Goal: Task Accomplishment & Management: Manage account settings

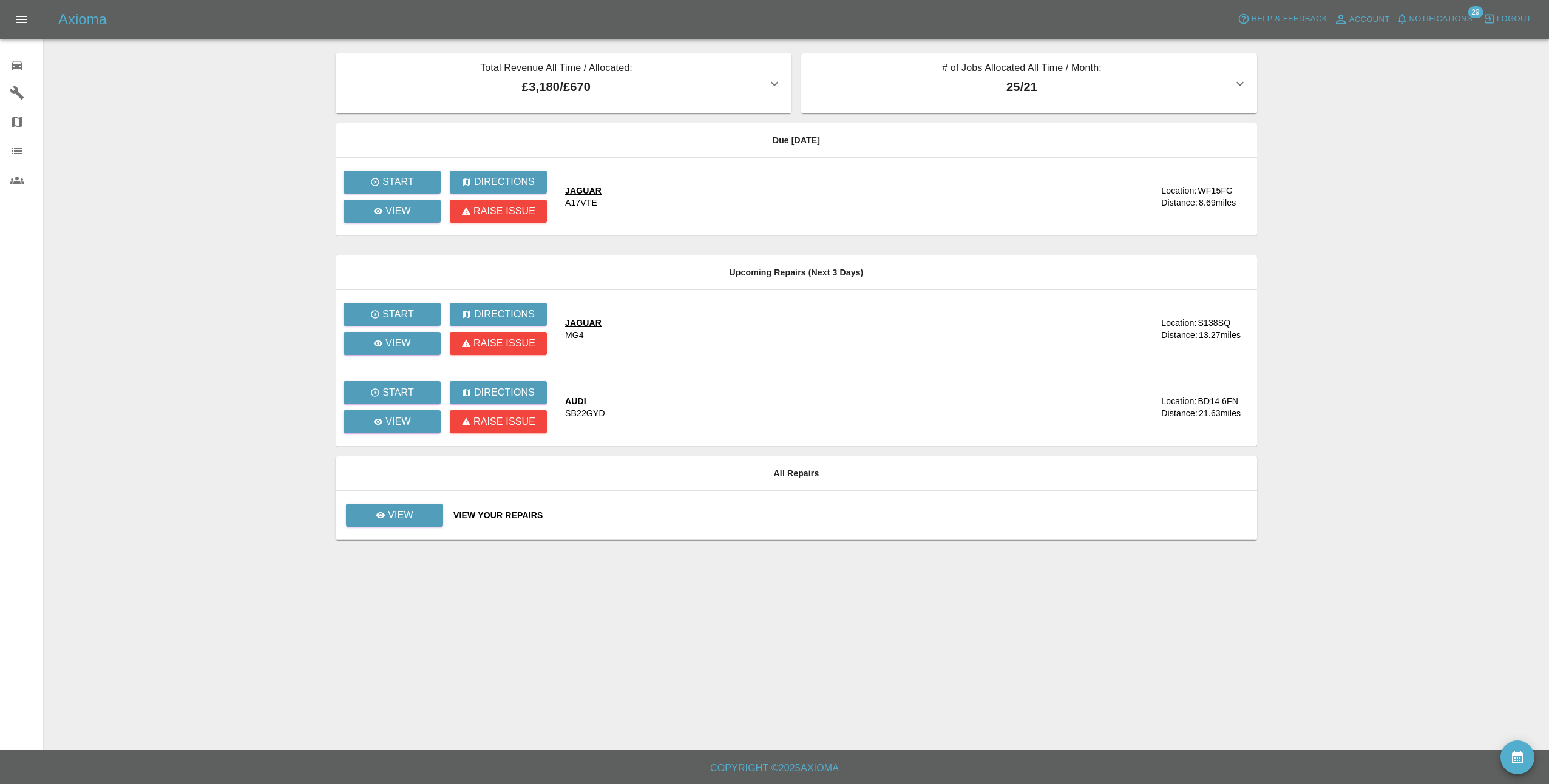
click at [741, 624] on main "Total Revenue All Time / Allocated: £3,180 / £670 LMF Smart Repairs : £3,180 / …" at bounding box center [774, 375] width 1549 height 750
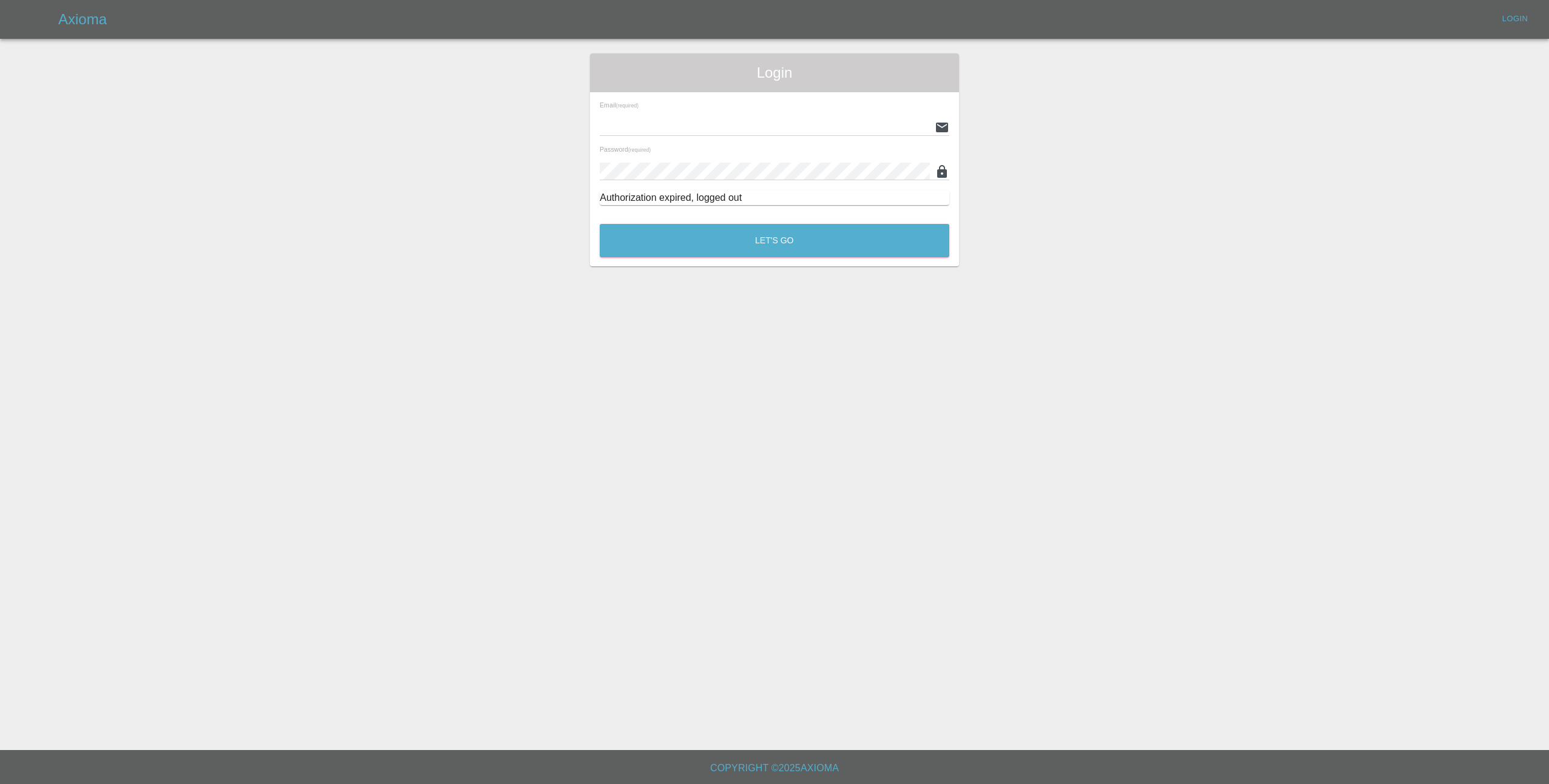
type input "lmfsmartrepairs@outlook.com"
click at [821, 267] on main "Login Email (required) lmfsmartrepairs@outlook.com Password (required) Authoriz…" at bounding box center [774, 375] width 1549 height 750
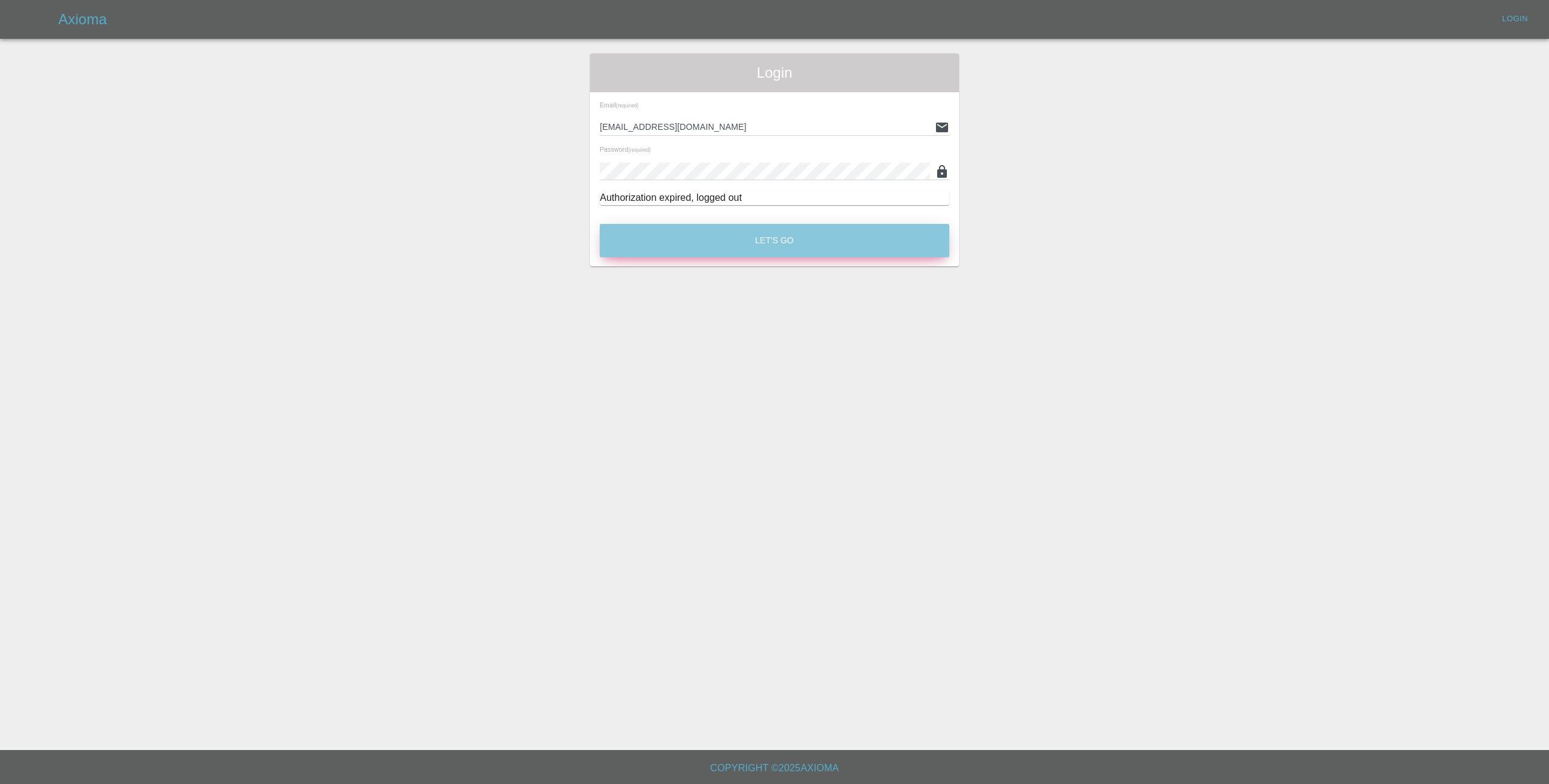
click at [811, 236] on button "Let's Go" at bounding box center [774, 240] width 350 height 33
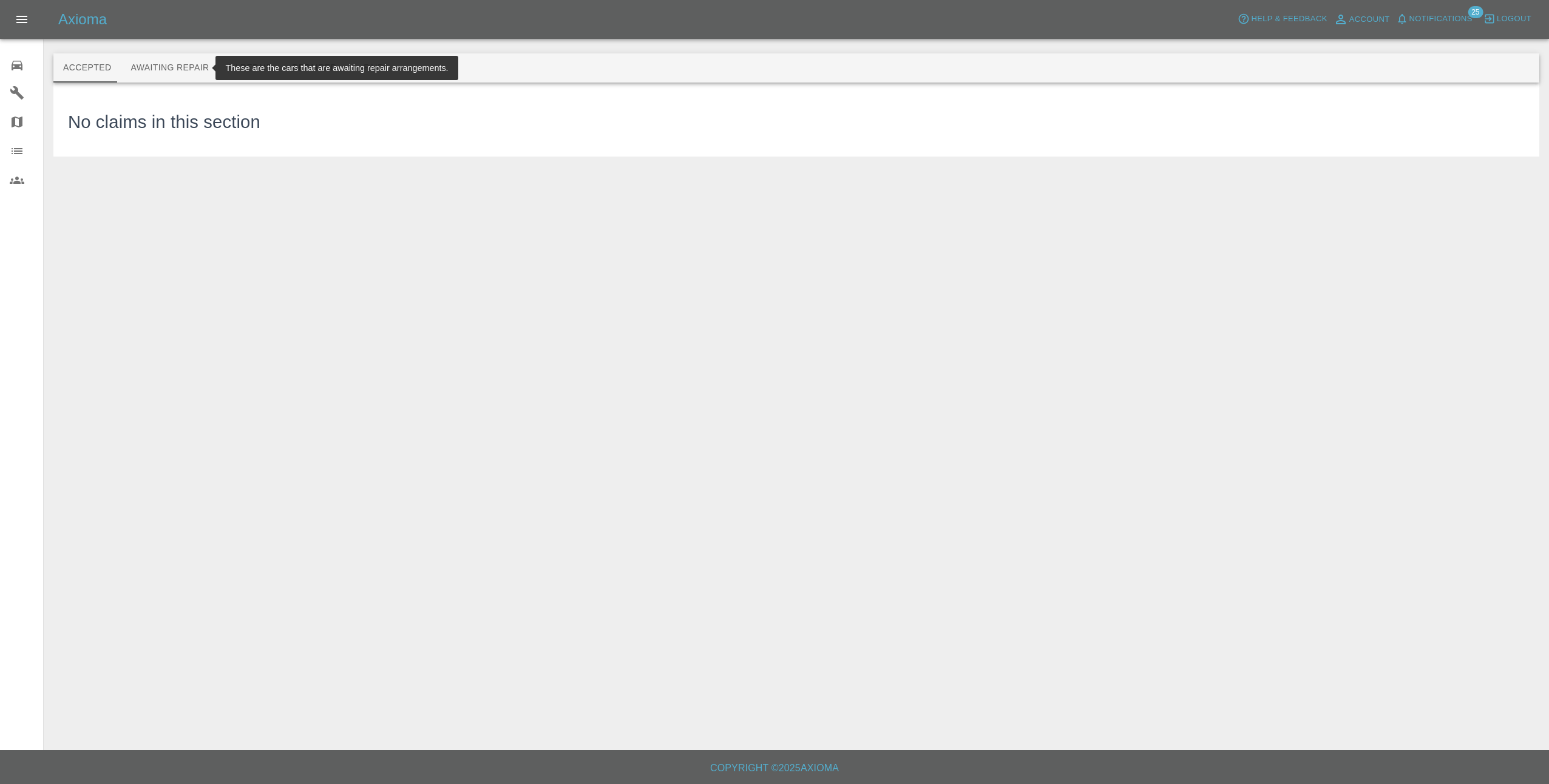
click at [172, 69] on button "Awaiting Repair" at bounding box center [169, 68] width 97 height 29
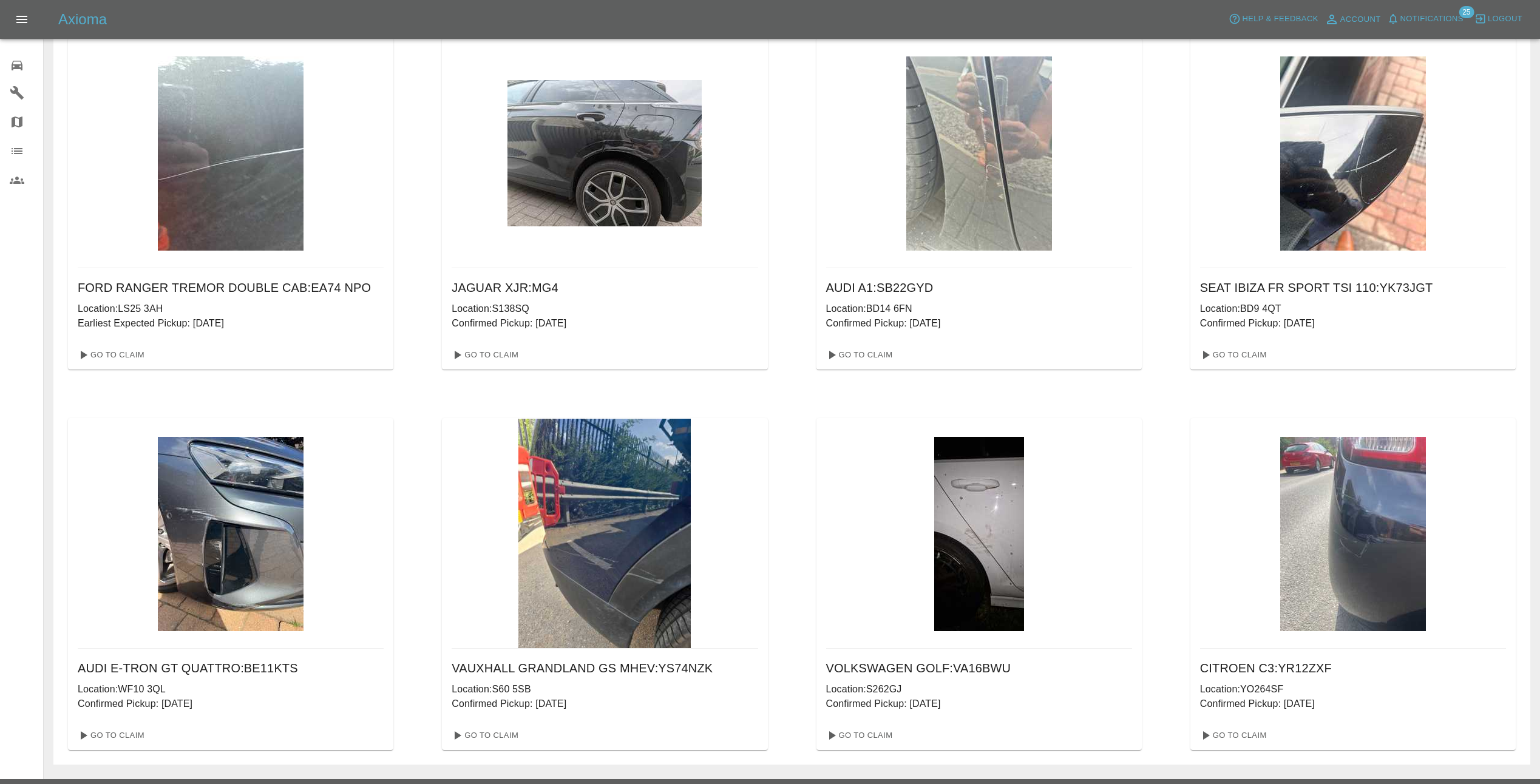
scroll to position [60, 0]
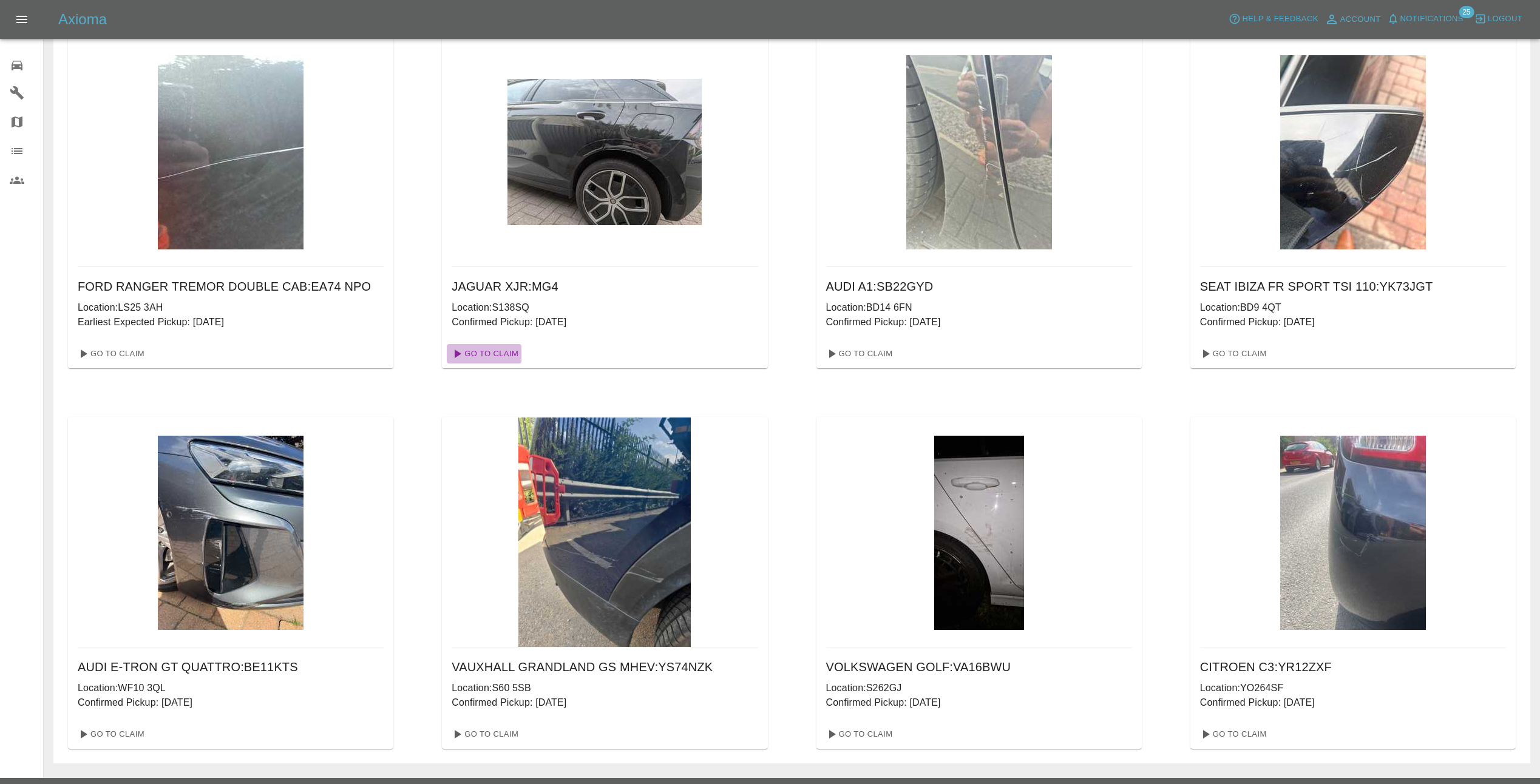
click at [506, 350] on link "Go To Claim" at bounding box center [484, 353] width 75 height 20
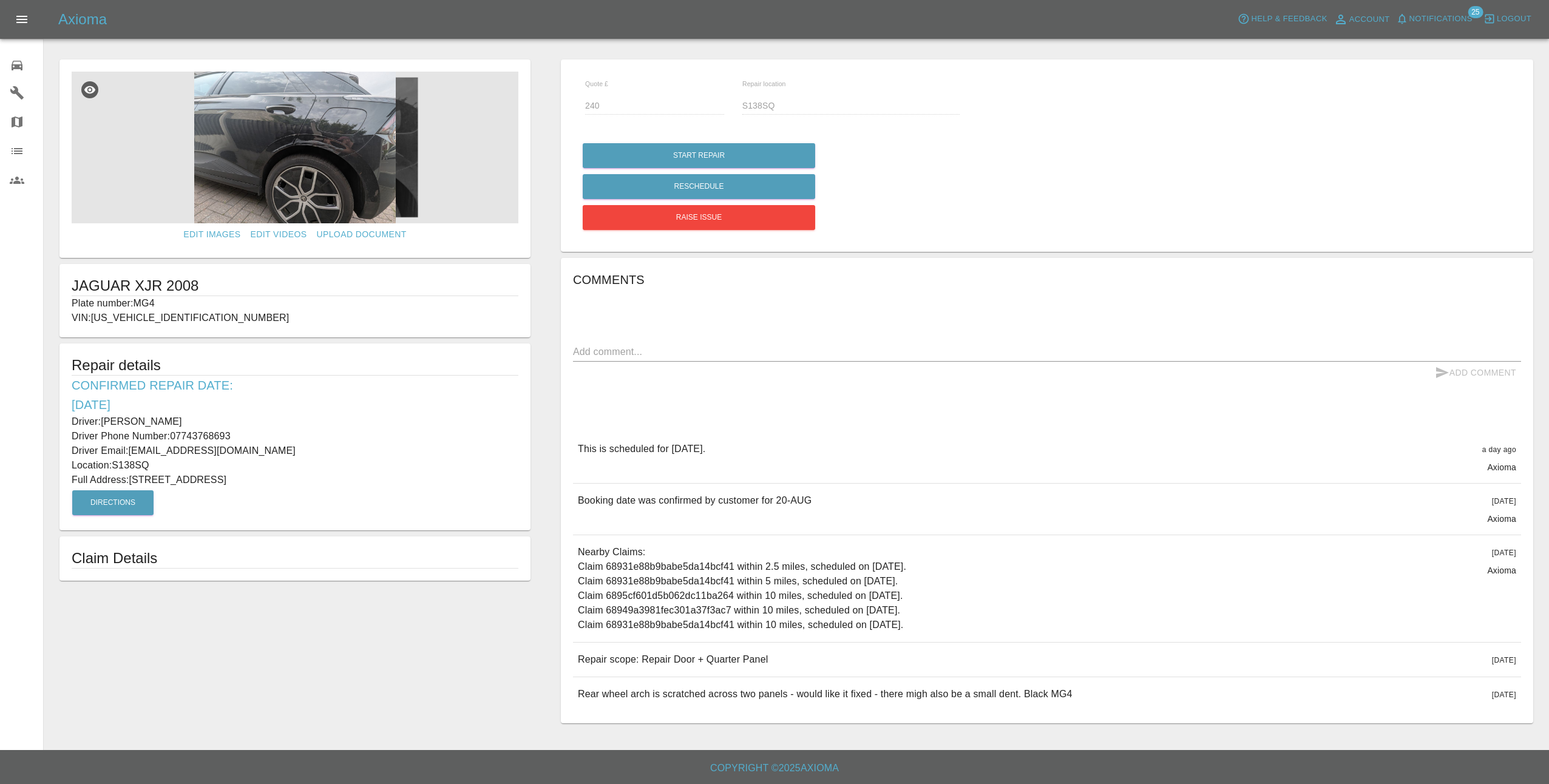
click at [363, 139] on img at bounding box center [295, 147] width 447 height 152
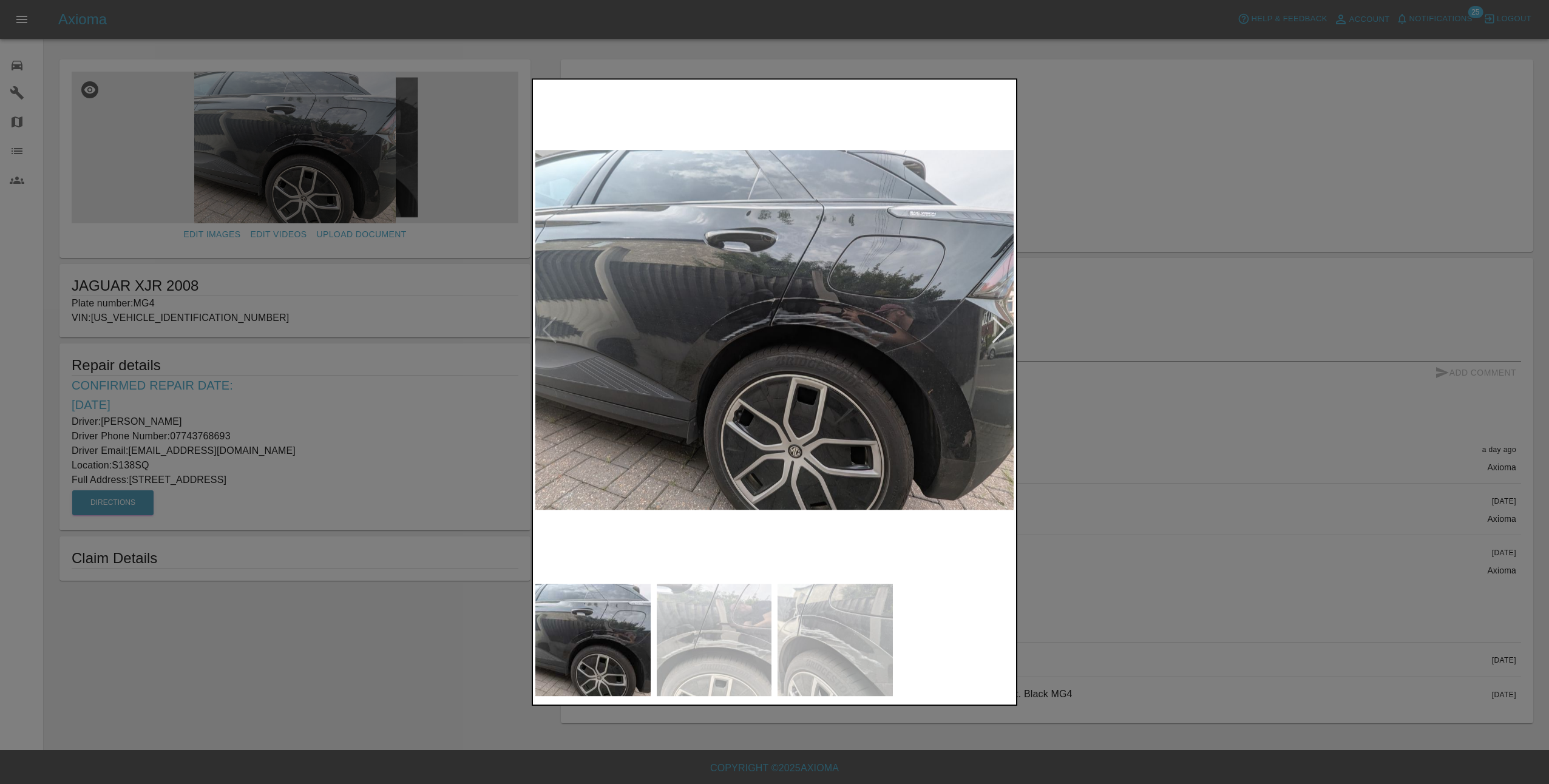
click at [754, 295] on img at bounding box center [774, 329] width 478 height 495
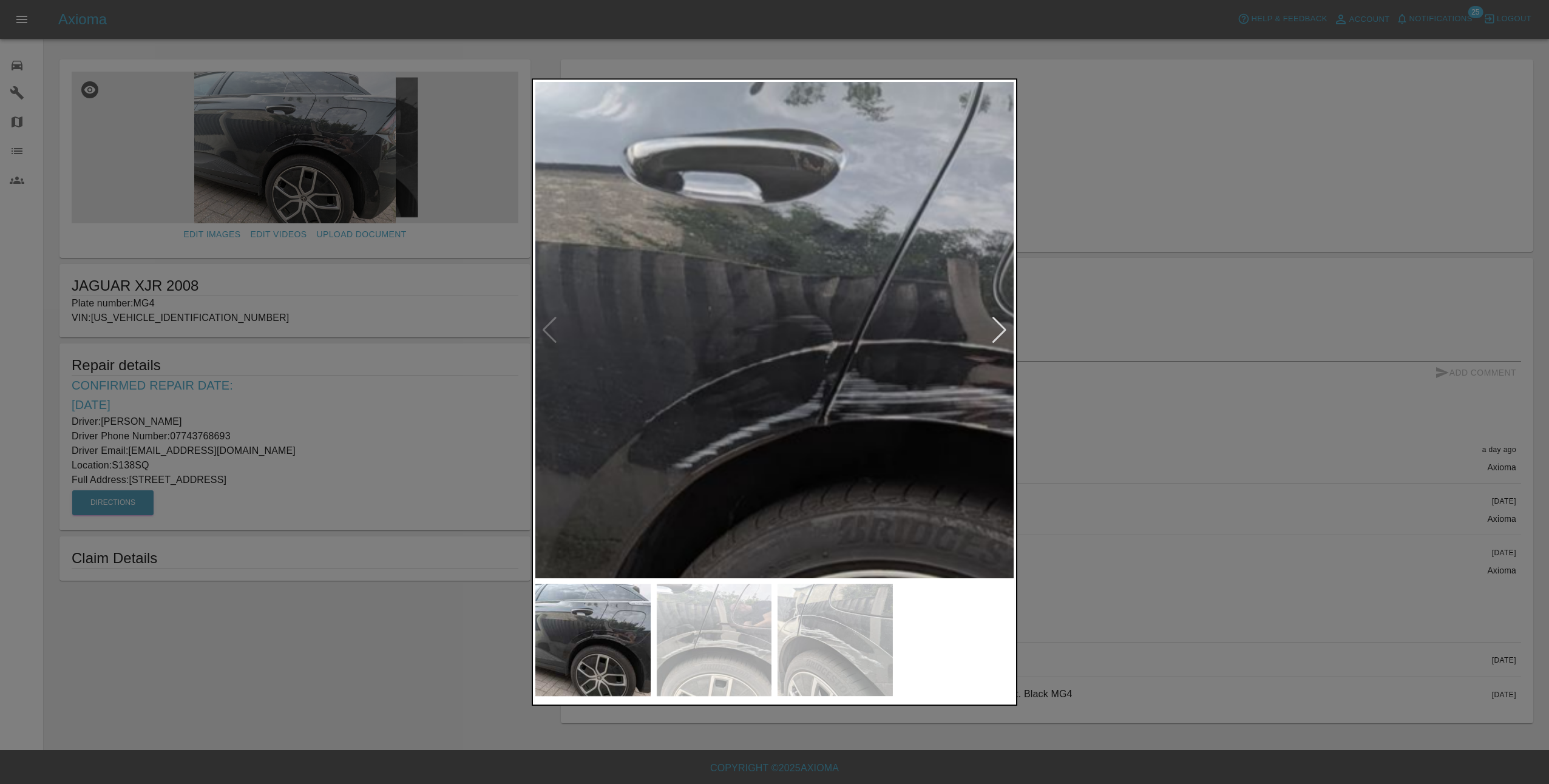
click at [857, 394] on img at bounding box center [834, 437] width 1435 height 1487
click at [1006, 337] on div at bounding box center [1000, 329] width 17 height 26
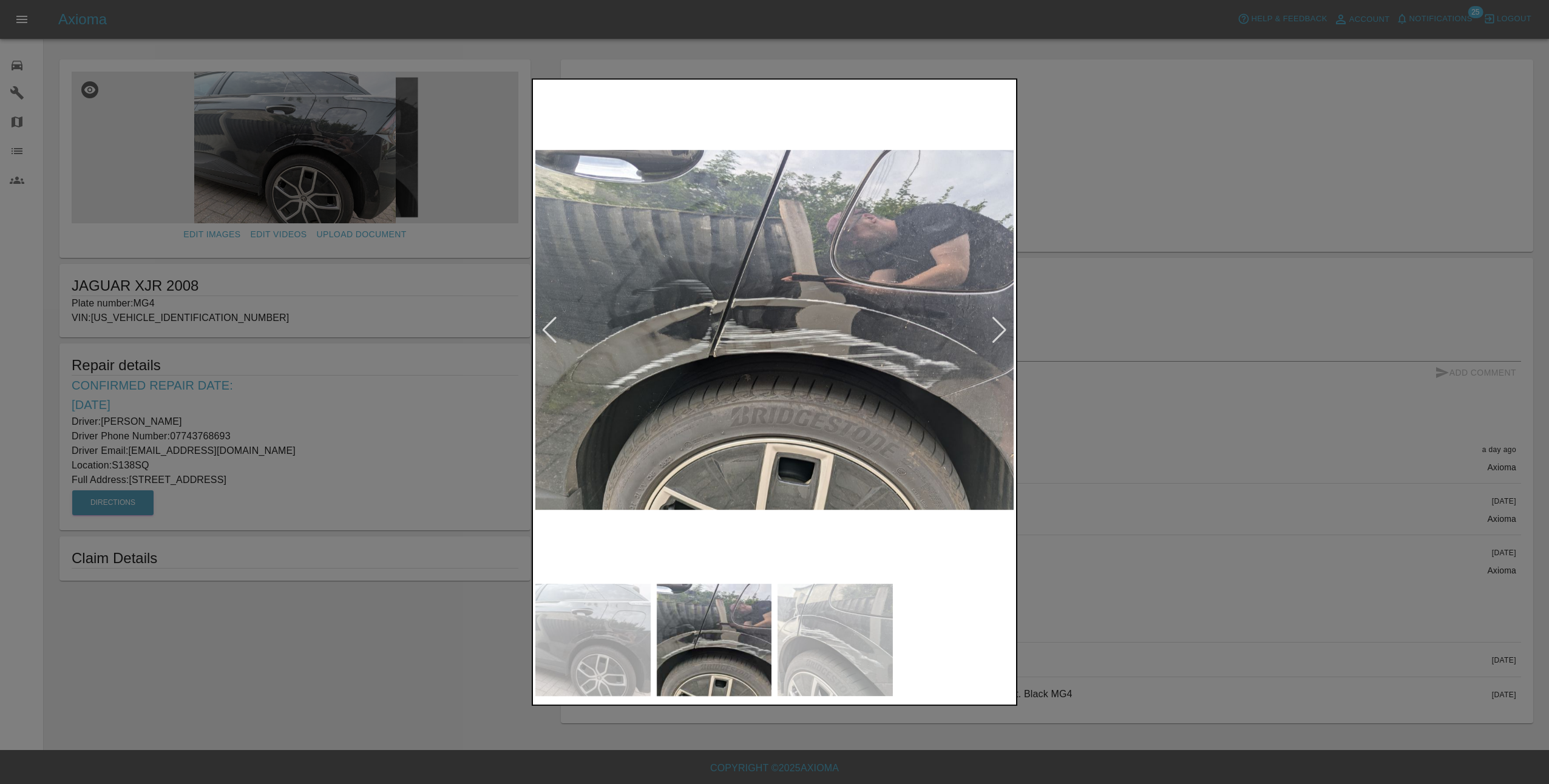
click at [999, 323] on div at bounding box center [1000, 329] width 17 height 26
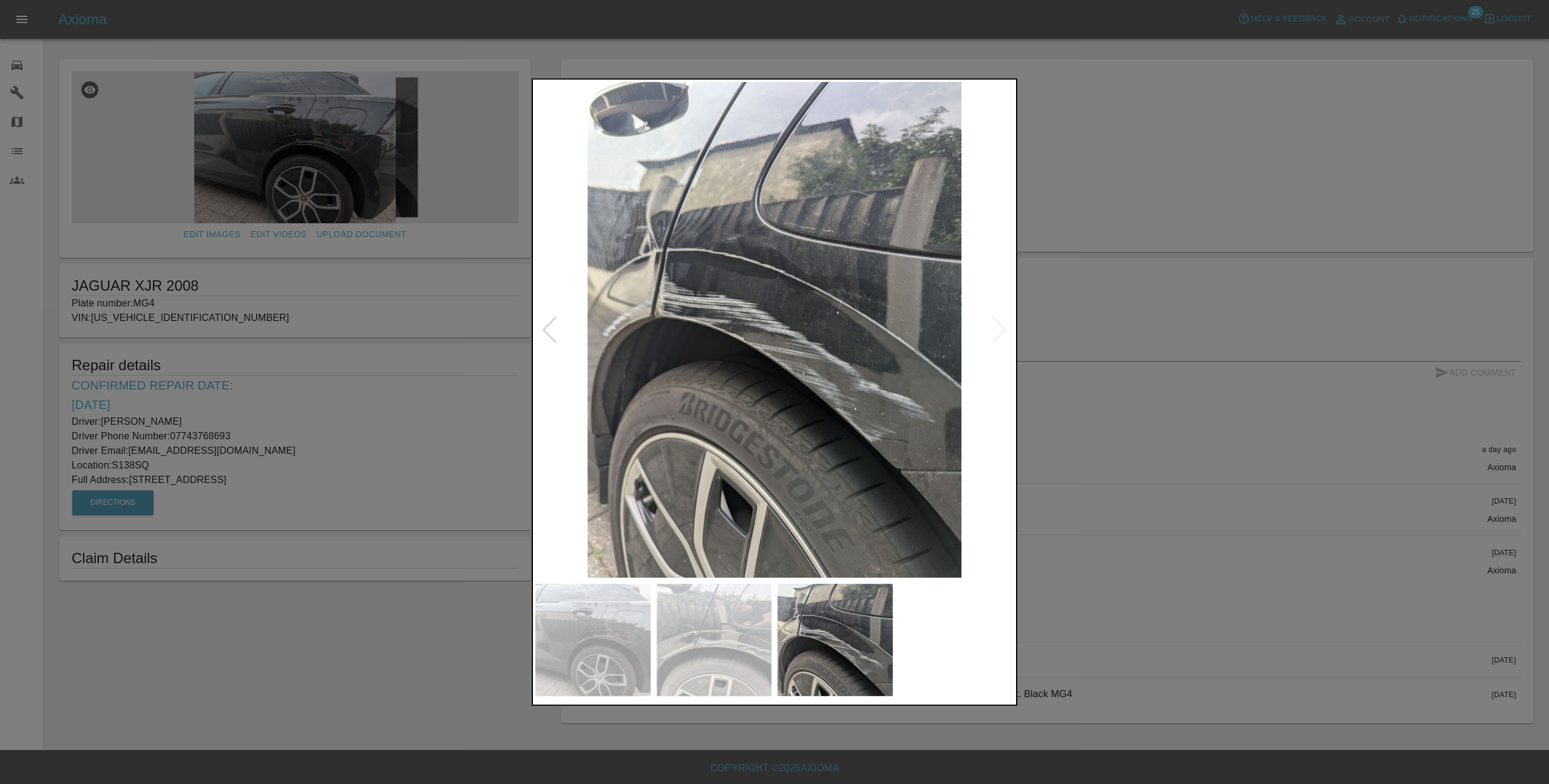
click at [999, 323] on img at bounding box center [774, 329] width 478 height 495
click at [544, 332] on div at bounding box center [549, 329] width 17 height 26
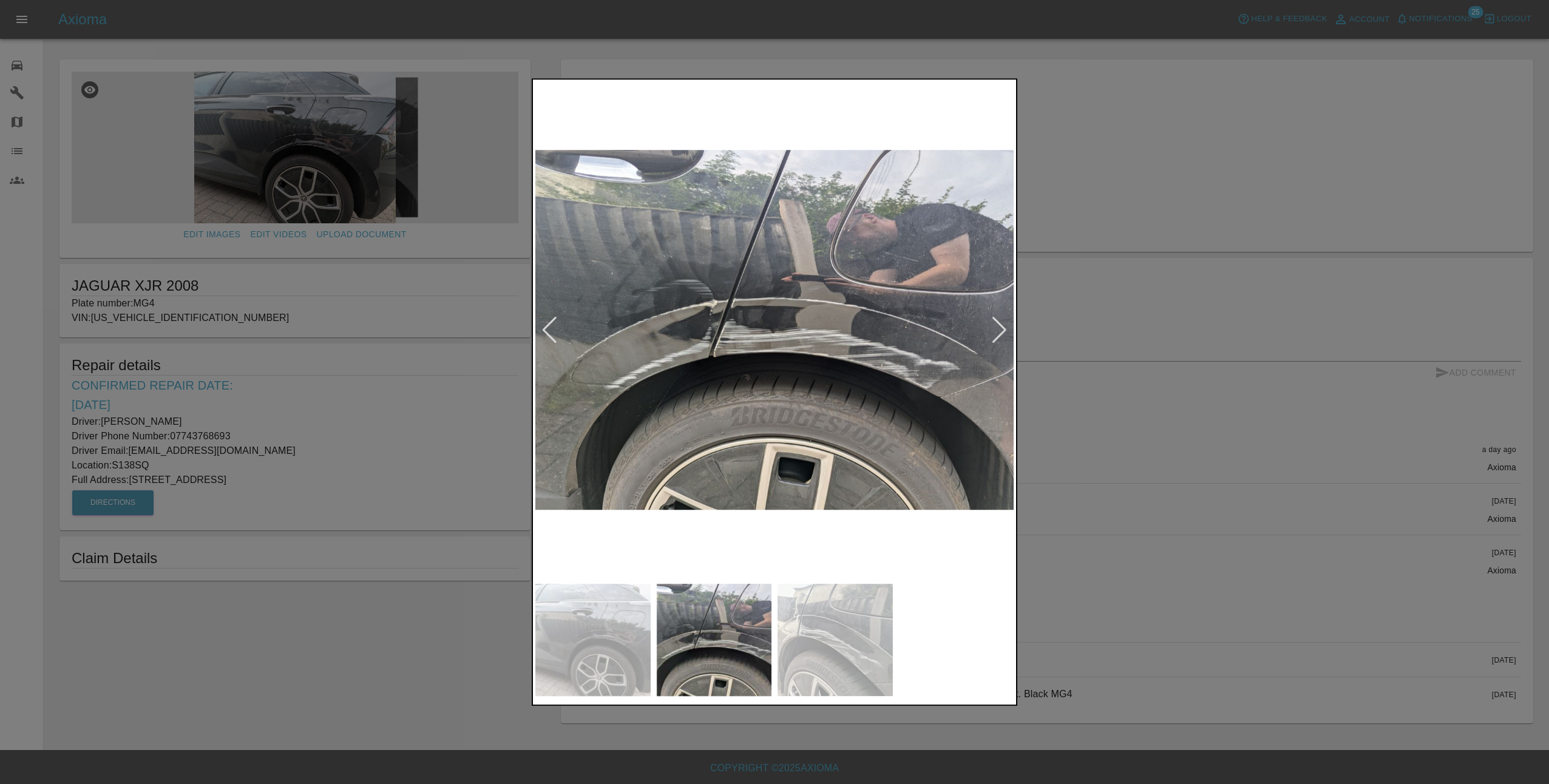
click at [616, 630] on img at bounding box center [592, 640] width 116 height 112
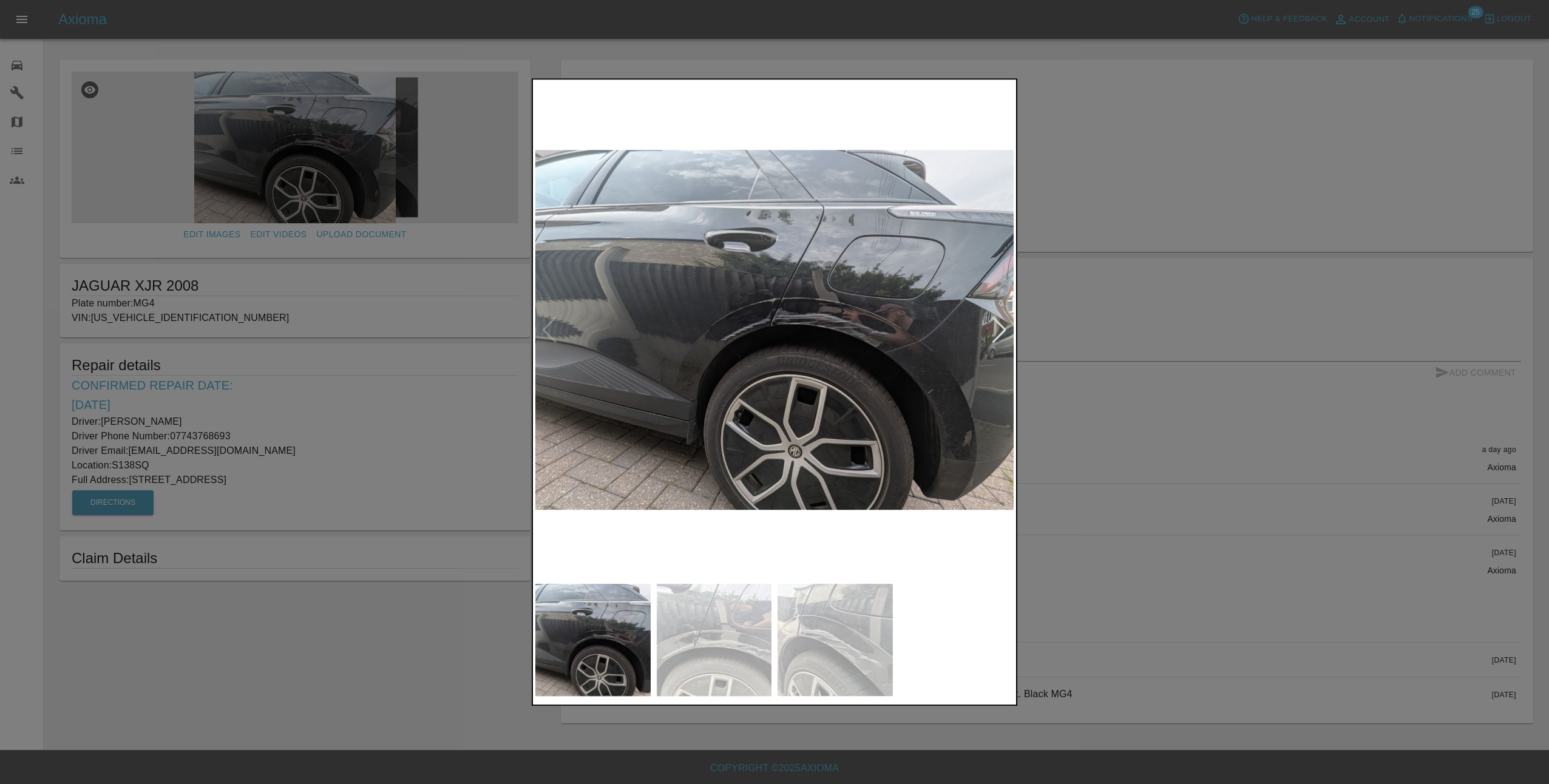
click at [1001, 326] on div at bounding box center [1000, 329] width 17 height 26
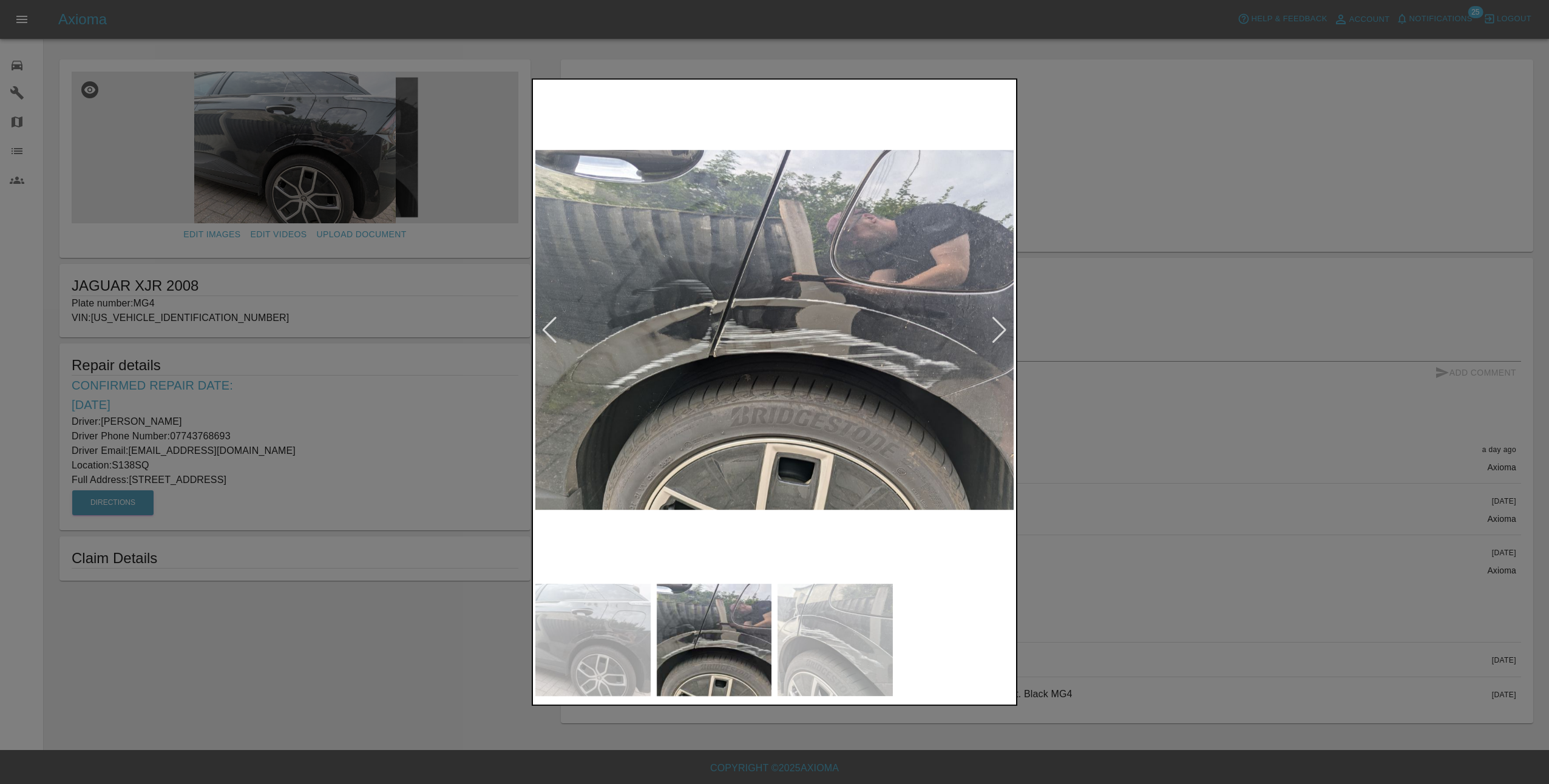
click at [550, 324] on div at bounding box center [549, 329] width 17 height 26
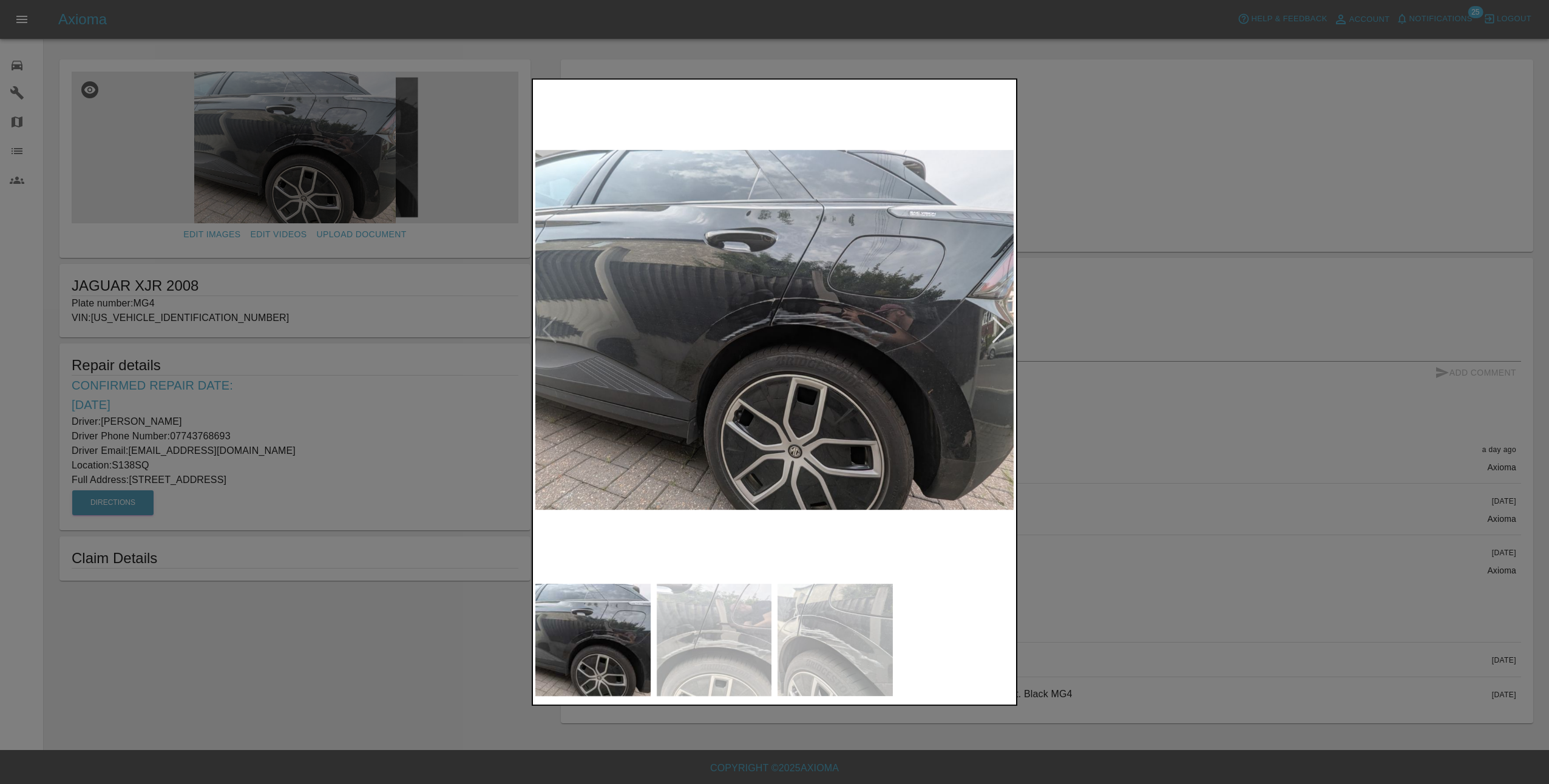
click at [1000, 325] on div at bounding box center [1000, 329] width 17 height 26
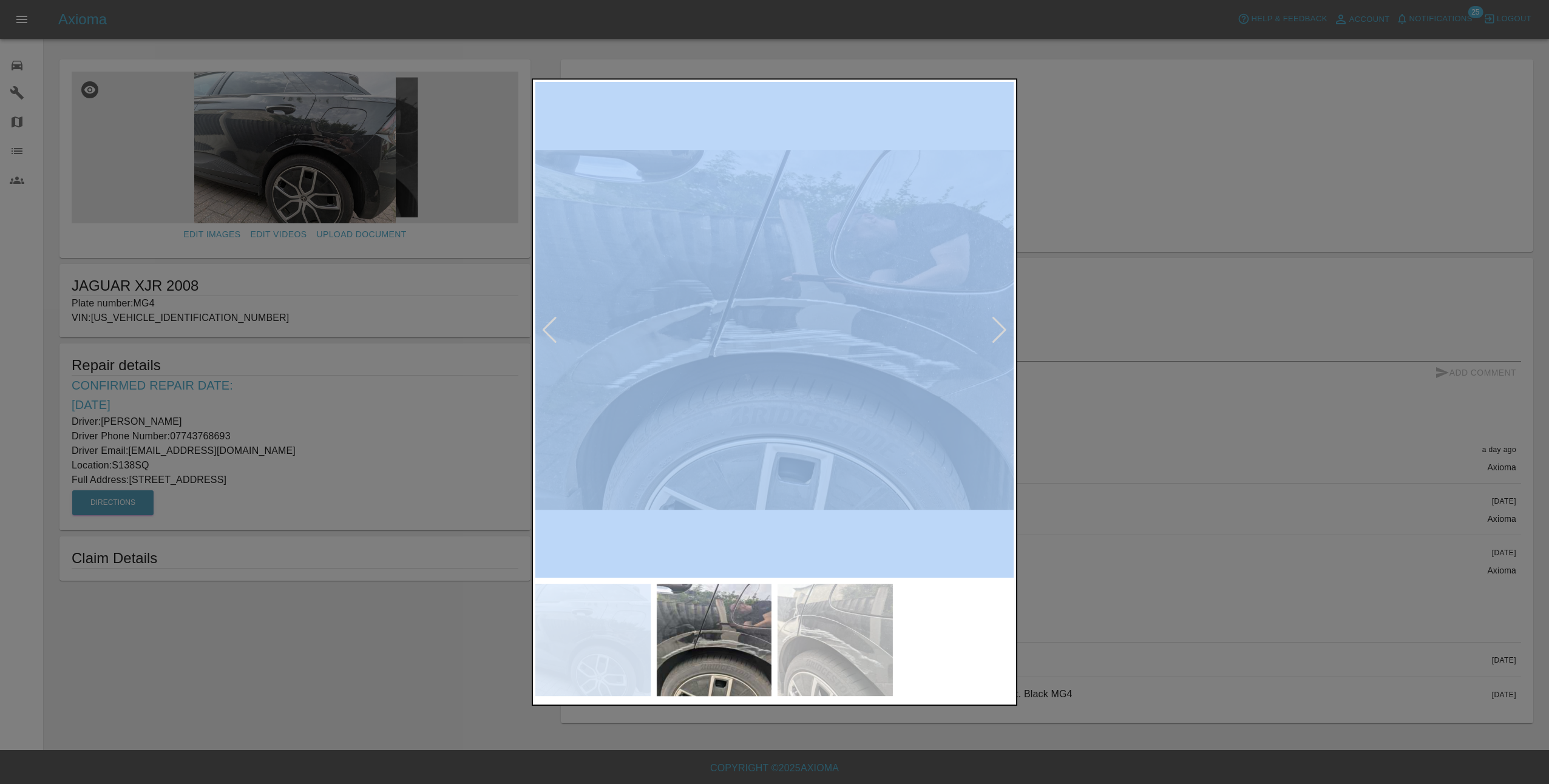
click at [1000, 325] on div at bounding box center [1000, 329] width 17 height 26
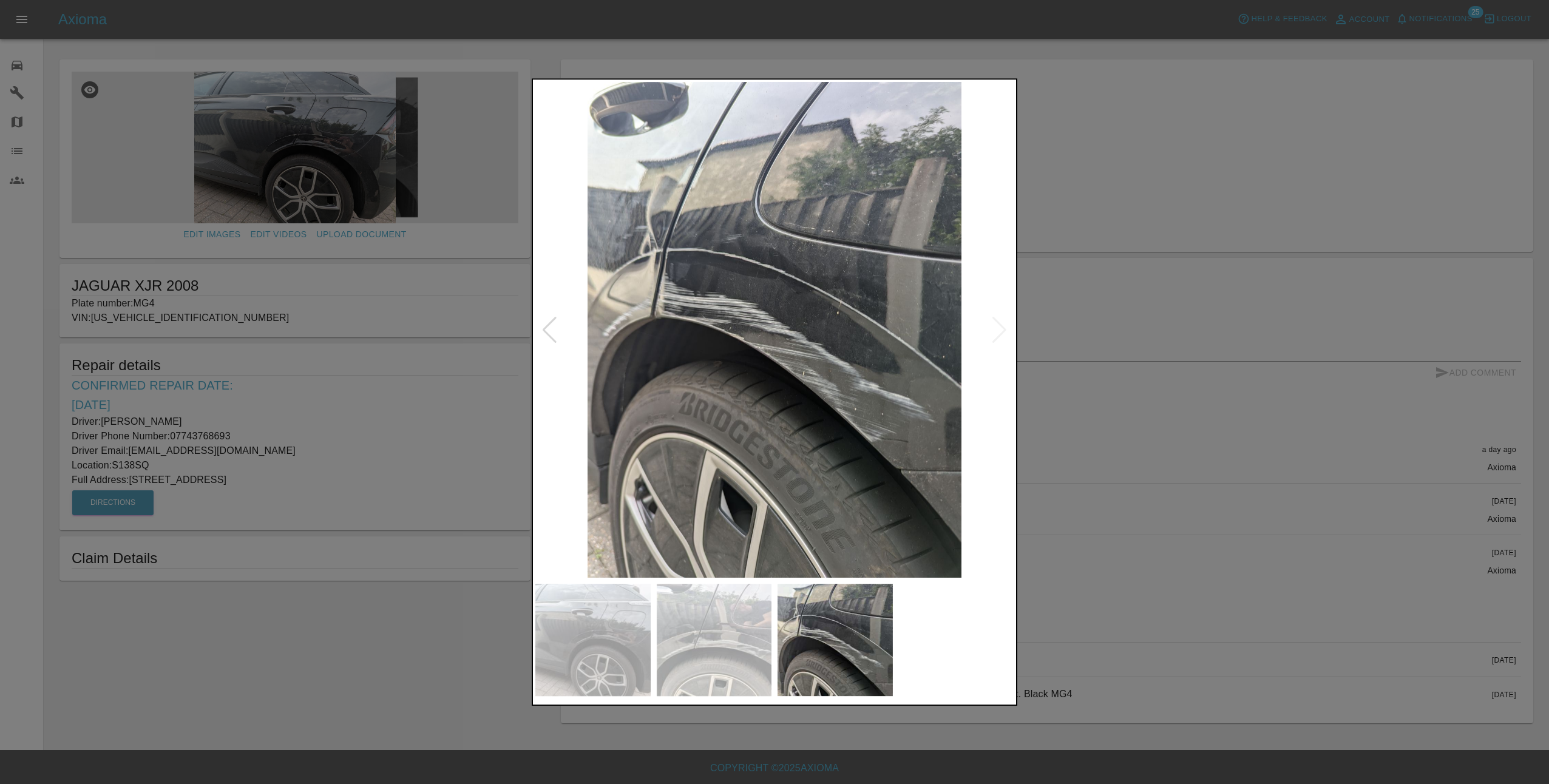
drag, startPoint x: 1000, startPoint y: 325, endPoint x: 1065, endPoint y: 381, distance: 85.8
click at [1065, 381] on div at bounding box center [774, 392] width 1549 height 784
